Goal: Task Accomplishment & Management: Complete application form

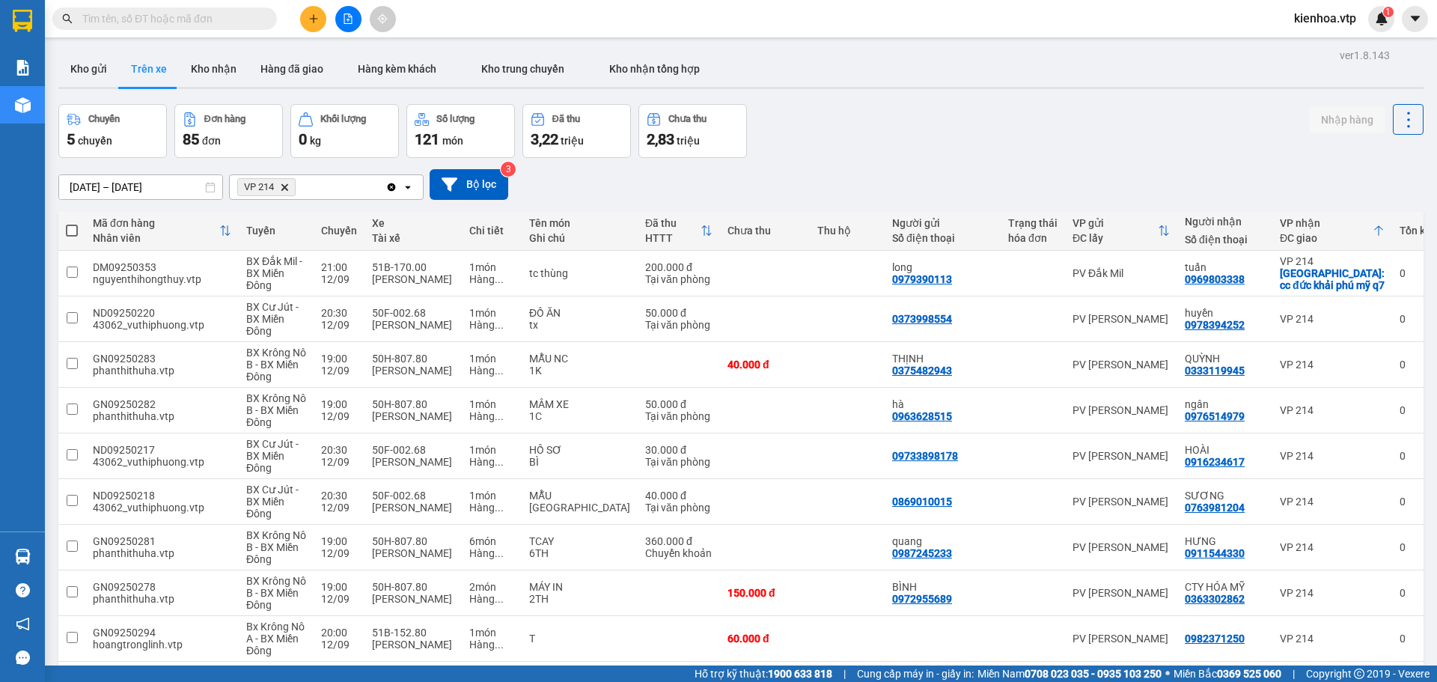
click at [142, 19] on input "text" at bounding box center [170, 18] width 177 height 16
click at [320, 10] on button at bounding box center [313, 19] width 26 height 26
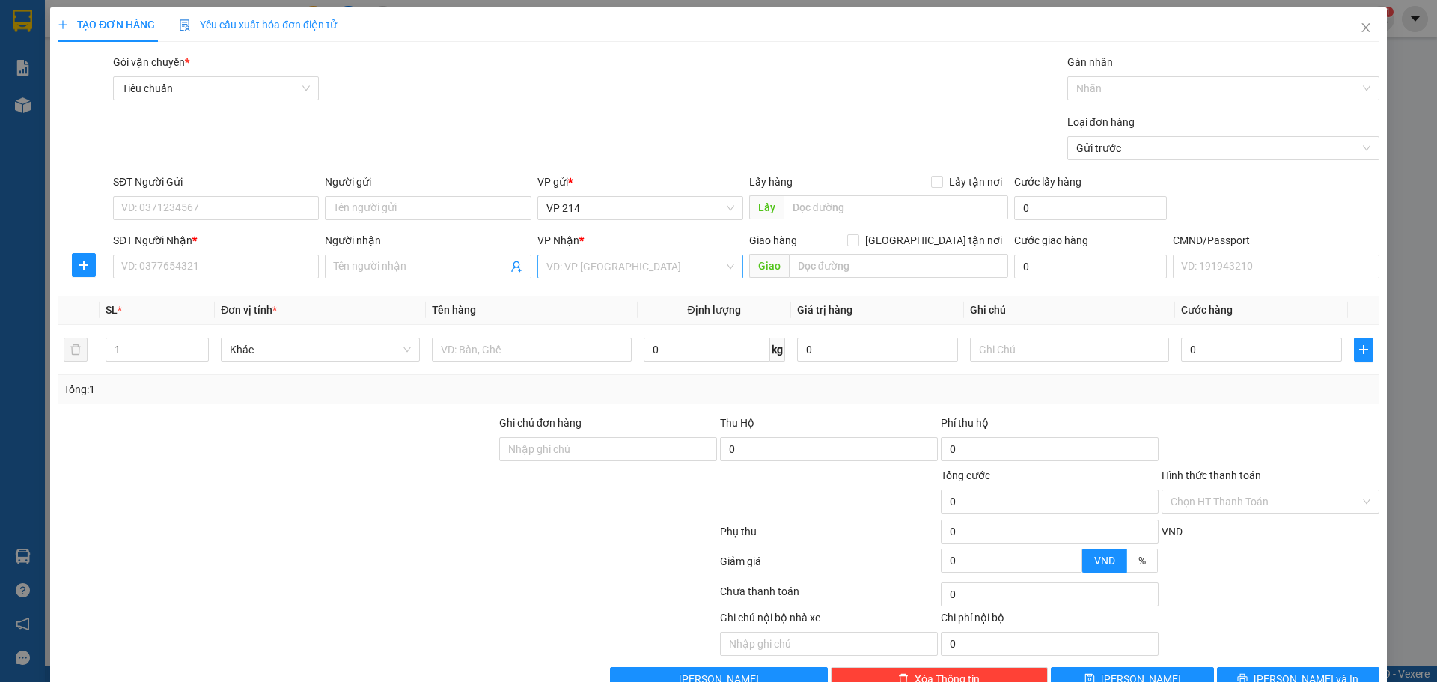
click at [578, 271] on input "search" at bounding box center [634, 266] width 177 height 22
type input "s"
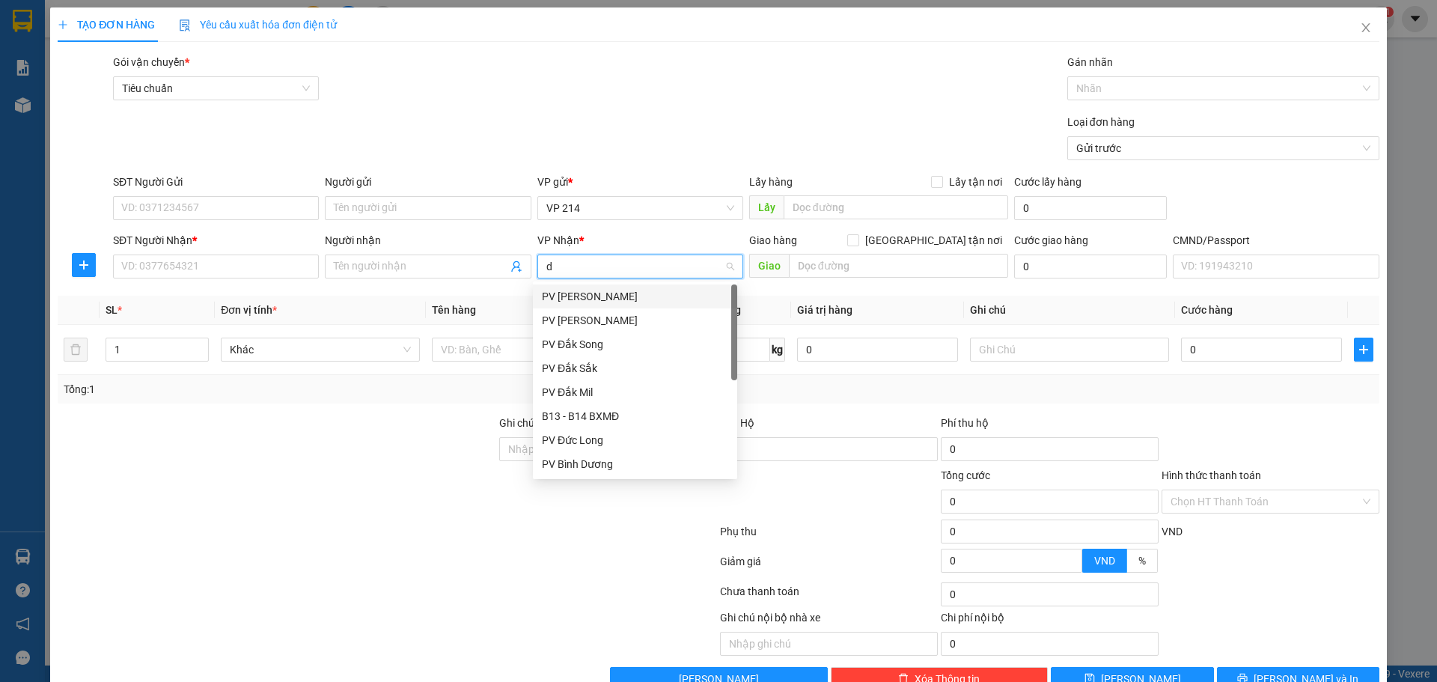
type input "ds"
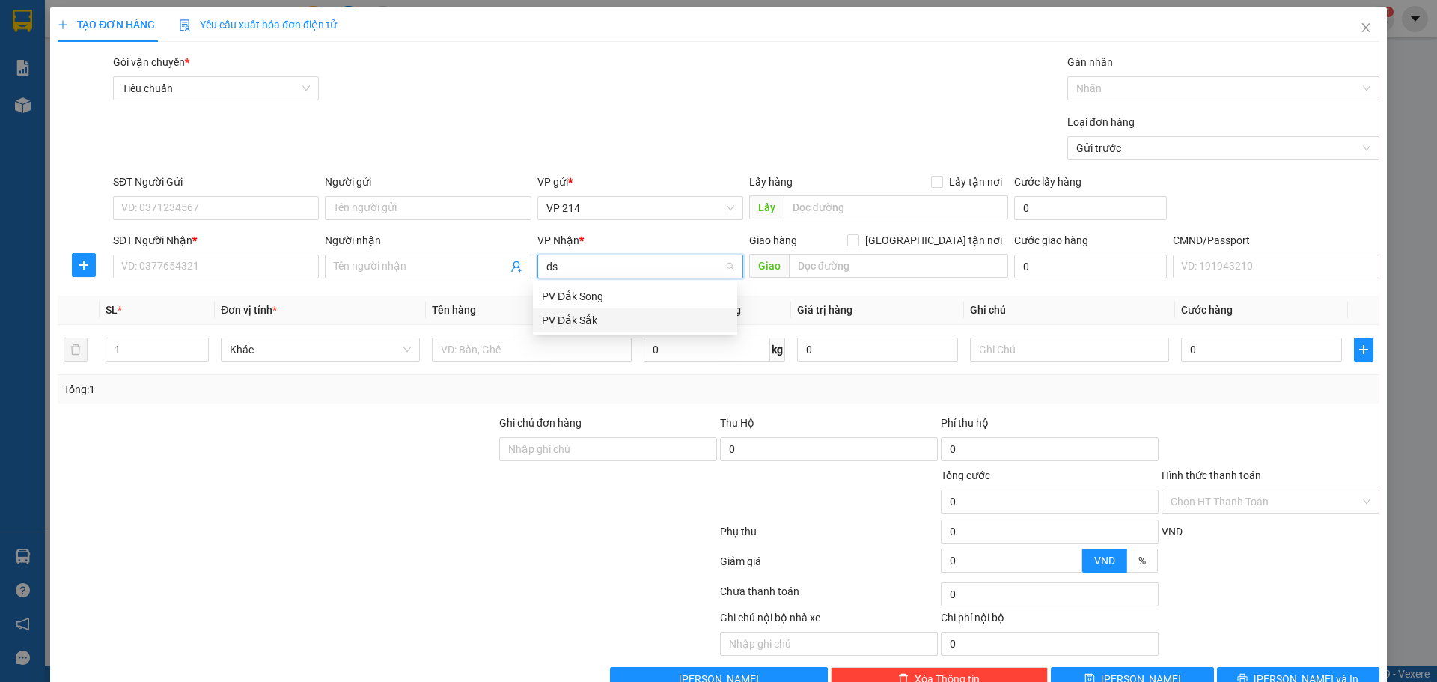
click at [607, 320] on div "PV Đắk Sắk" at bounding box center [635, 320] width 186 height 16
click at [236, 266] on input "SĐT Người Nhận *" at bounding box center [216, 266] width 206 height 24
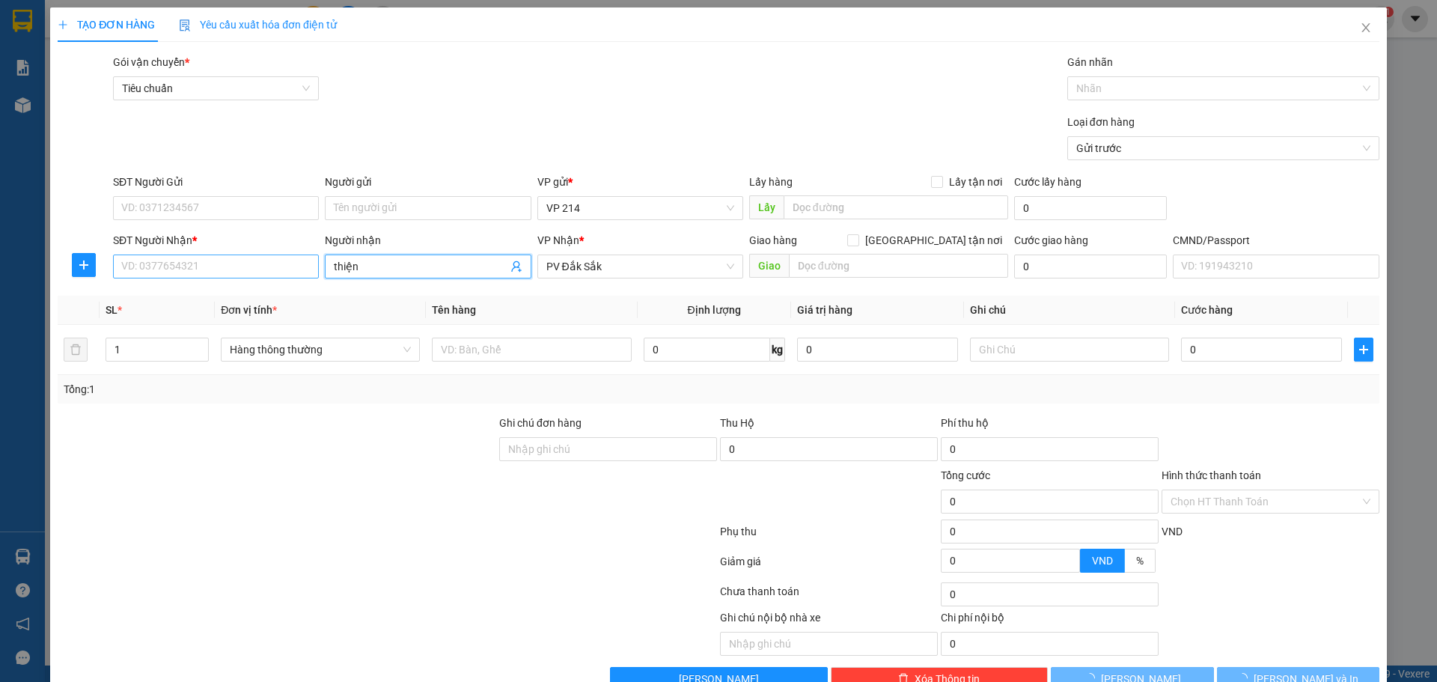
type input "thiện"
click at [234, 265] on input "SĐT Người Nhận *" at bounding box center [216, 266] width 206 height 24
type input "0945680808"
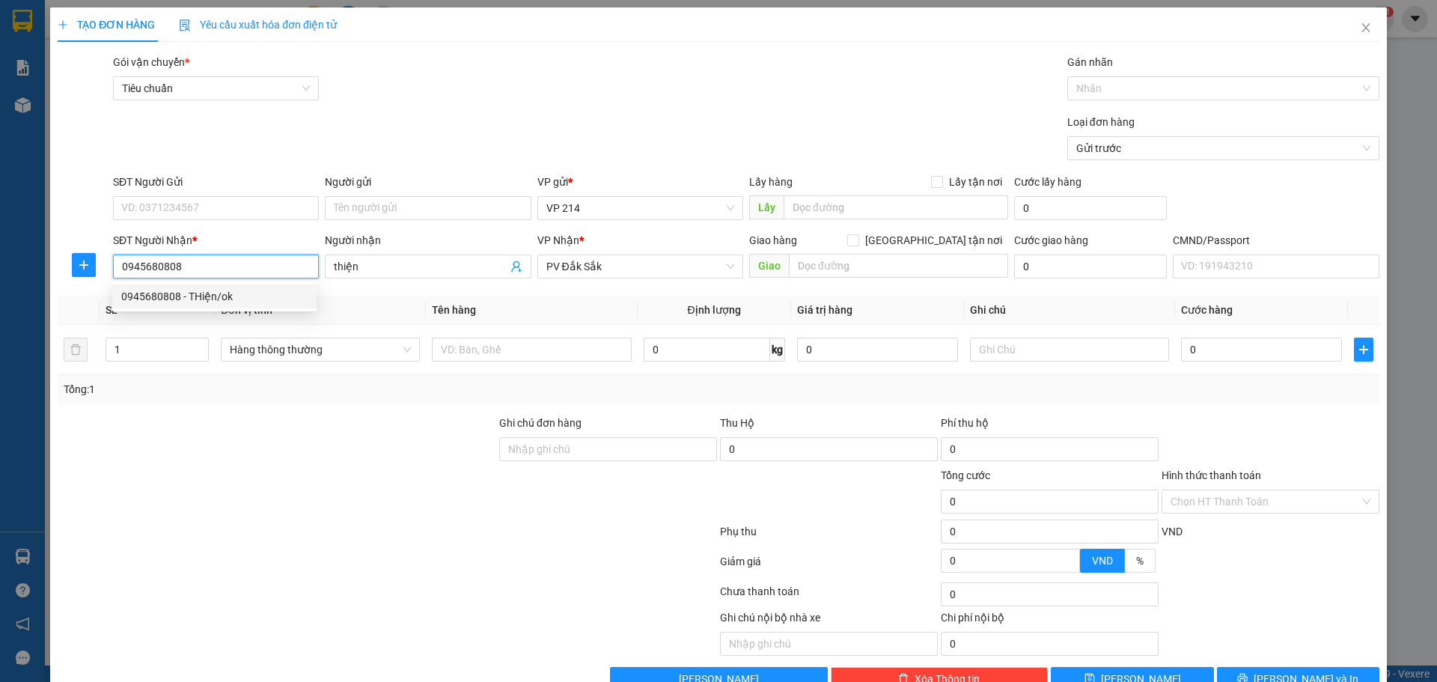
click at [217, 292] on div "0945680808 - THiện/ok" at bounding box center [214, 296] width 186 height 16
type input "THiện/ok"
type input "0945680808"
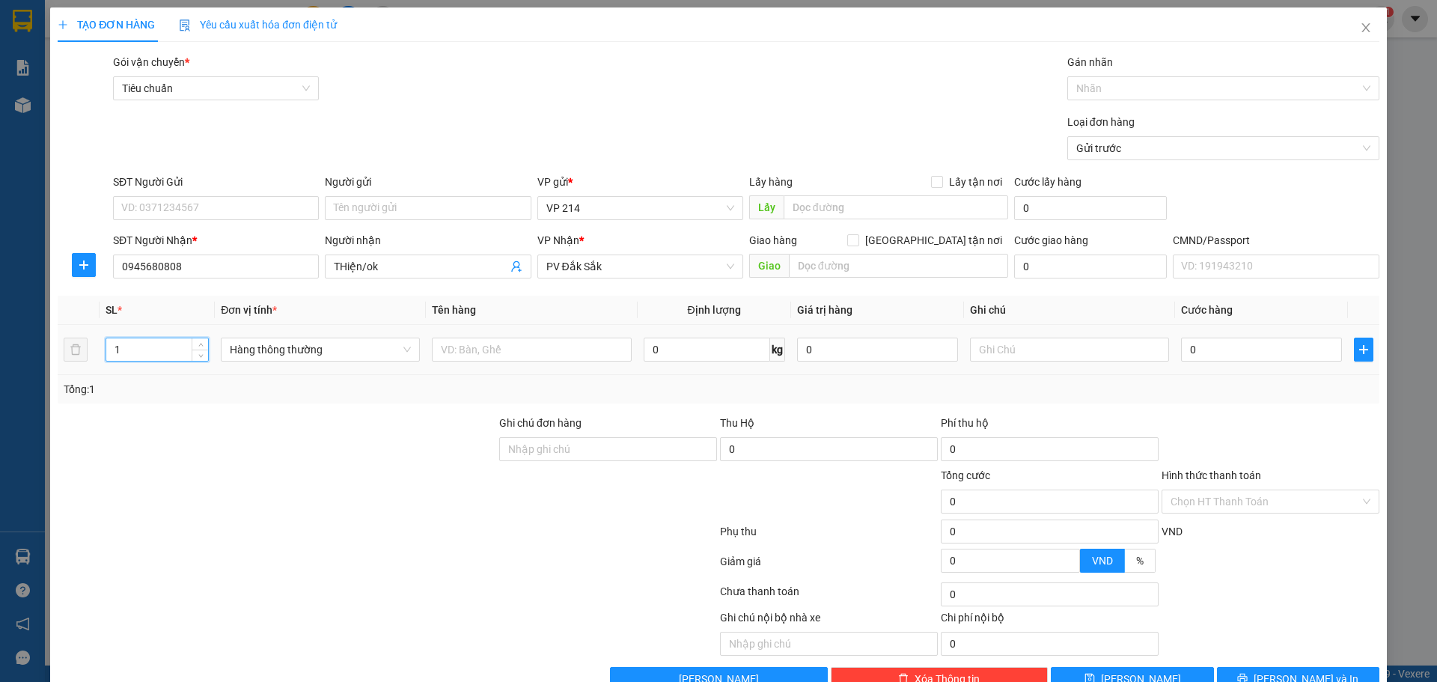
click at [85, 358] on tr "1 Hàng thông thường 0 kg 0 0" at bounding box center [719, 350] width 1322 height 50
type input "2"
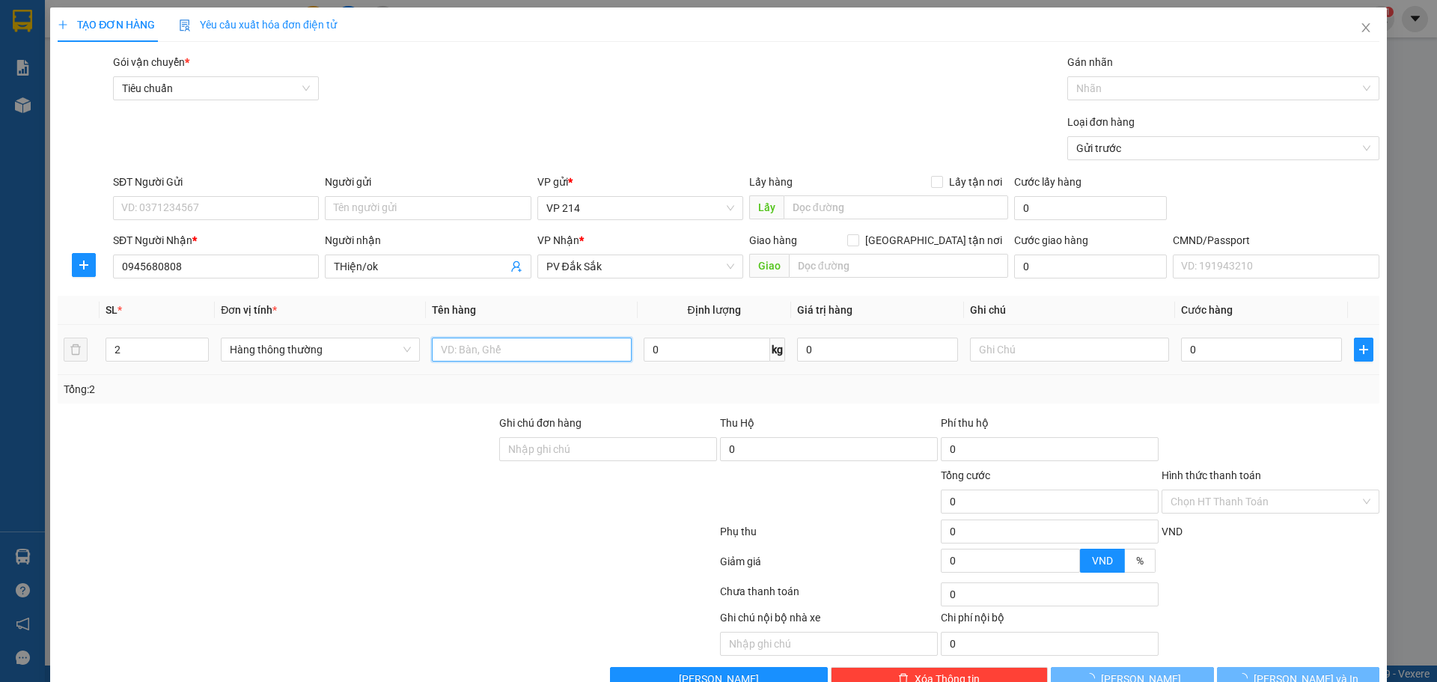
click at [510, 356] on input "text" at bounding box center [531, 350] width 199 height 24
type input "lạnh"
type input "tx"
type input "1"
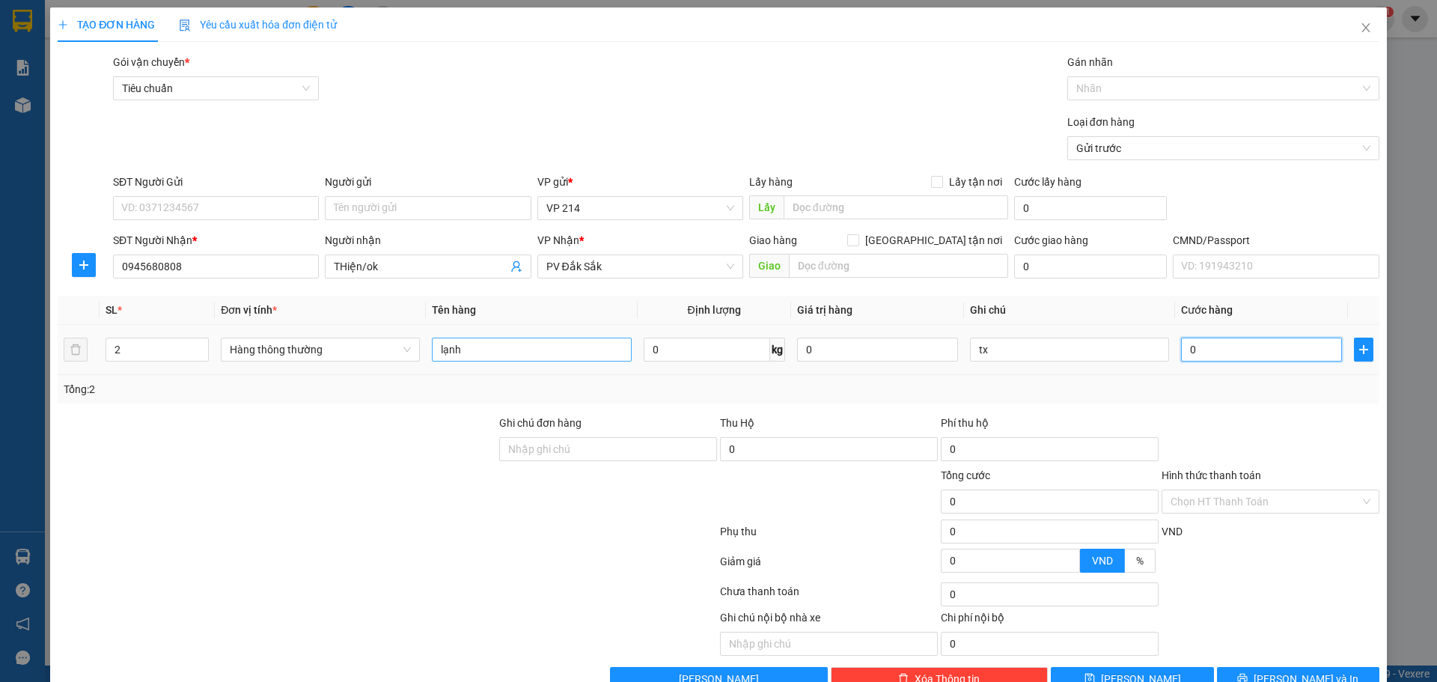
type input "1"
type input "16"
type input "160"
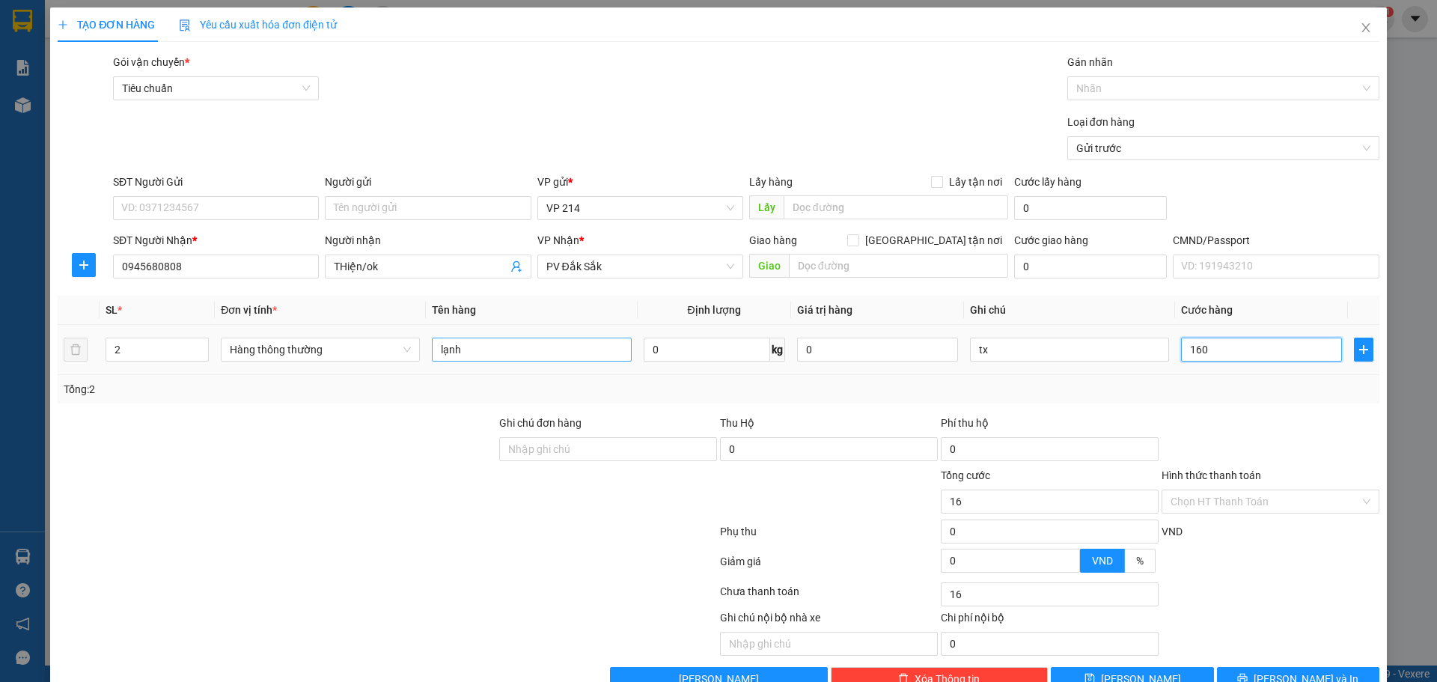
type input "160"
type input "1.600"
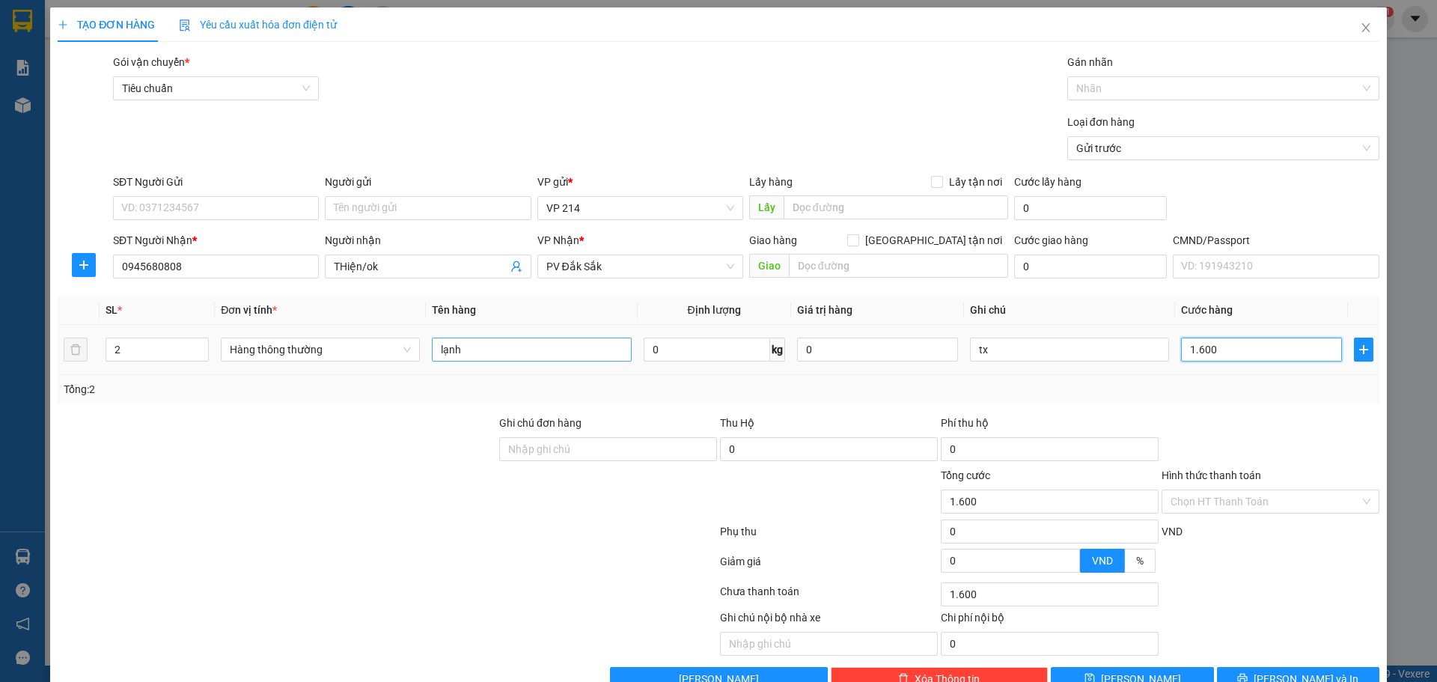
type input "16.000"
type input "160.000"
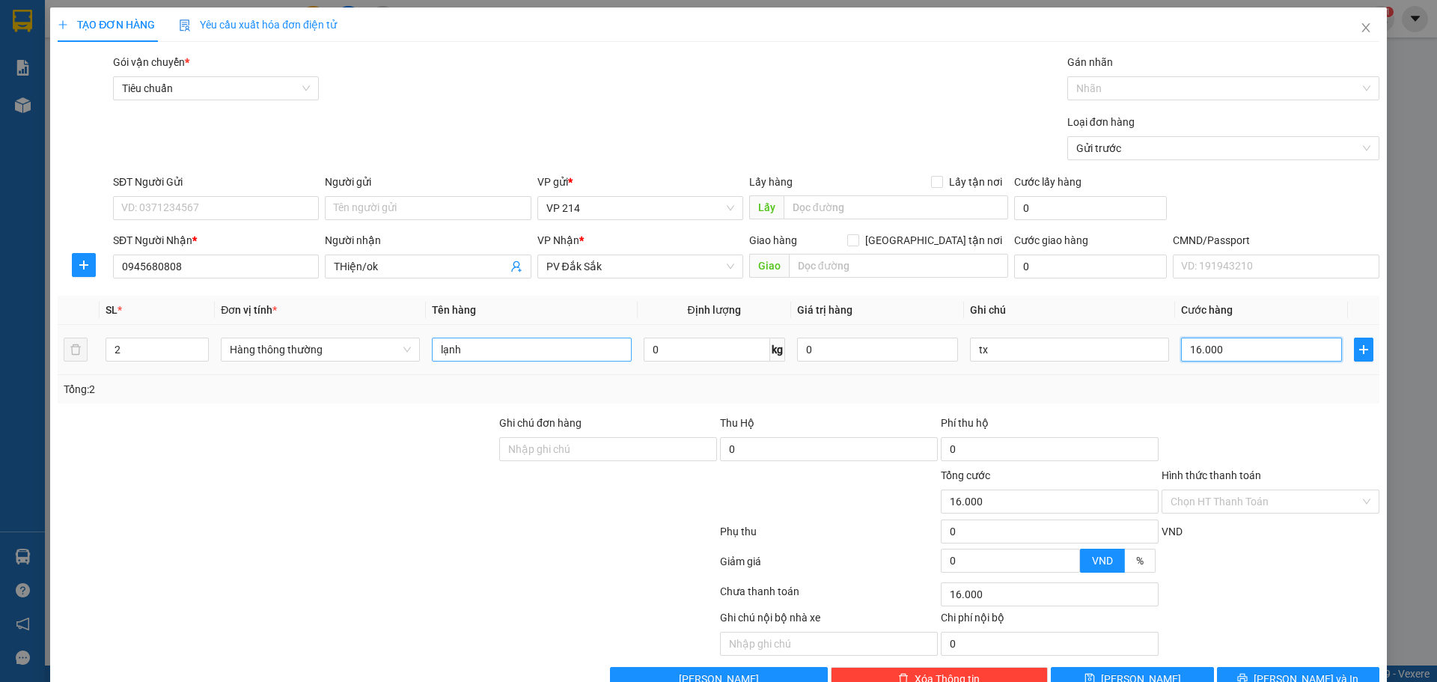
type input "160.000"
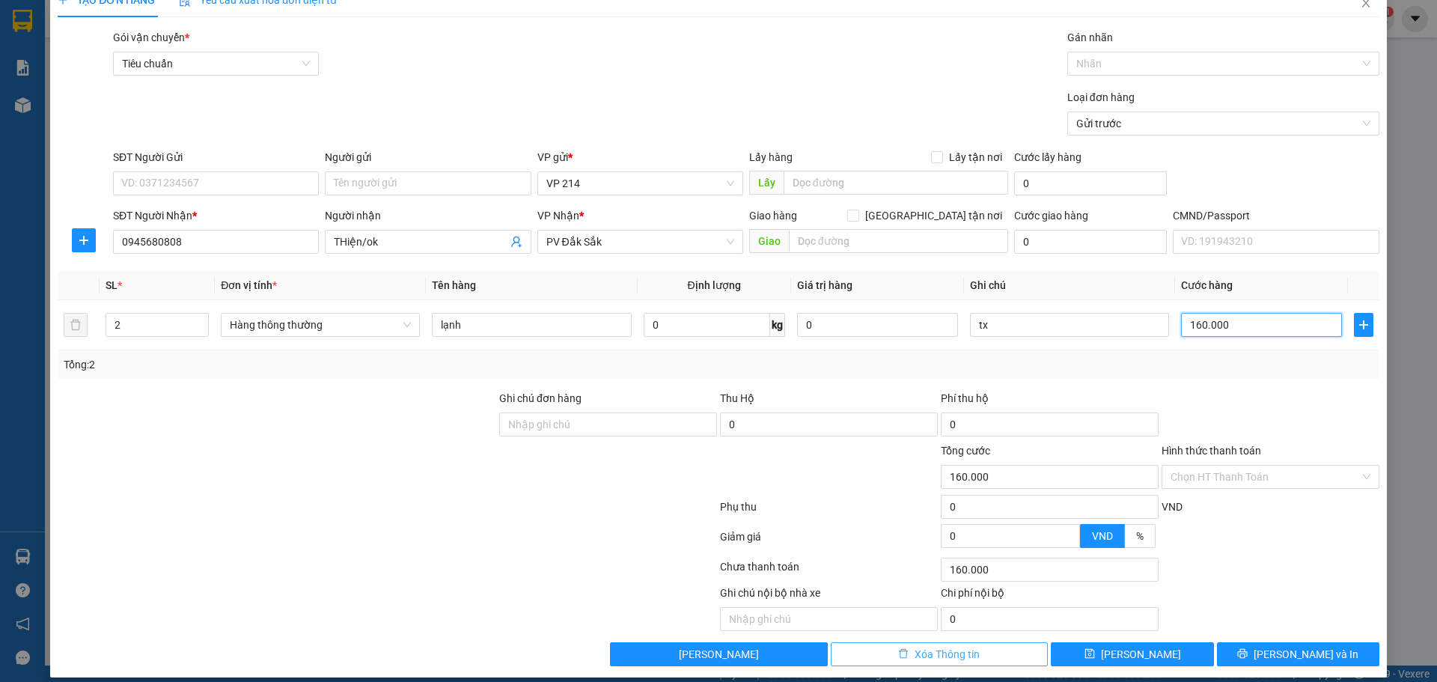
scroll to position [38, 0]
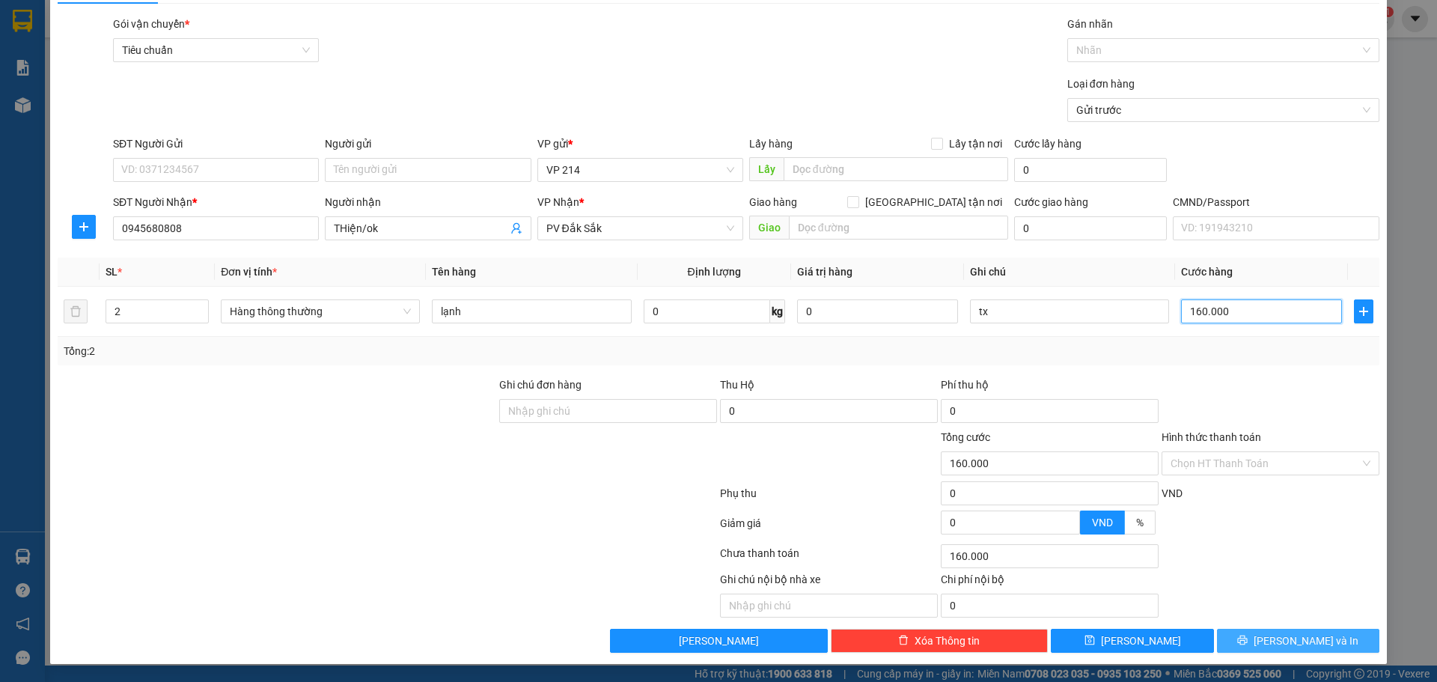
type input "160.000"
click at [1271, 632] on button "[PERSON_NAME] và In" at bounding box center [1298, 641] width 162 height 24
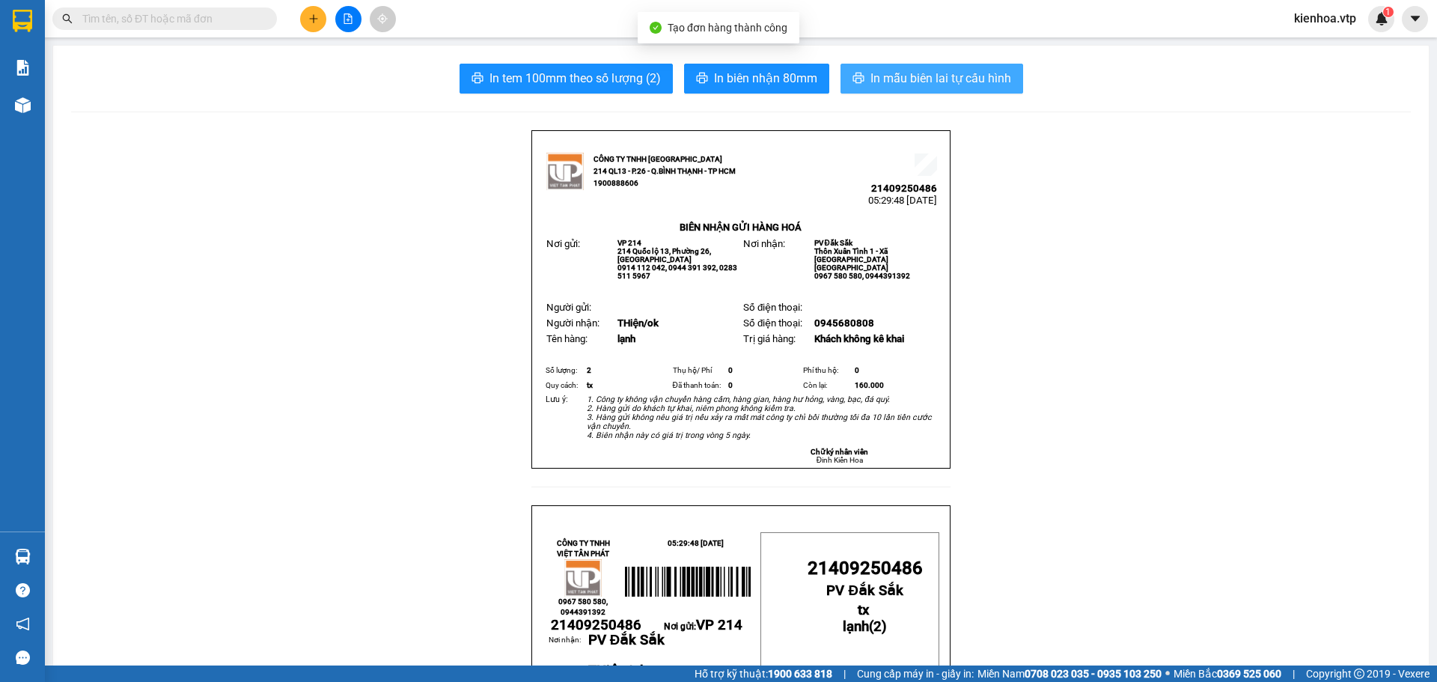
click at [985, 77] on span "In mẫu biên lai tự cấu hình" at bounding box center [940, 78] width 141 height 19
